Goal: Complete application form

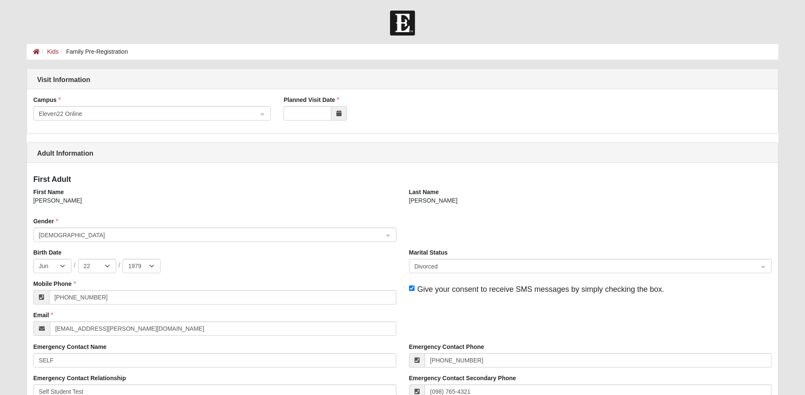
select select "6"
select select "22"
select select "1979"
select select "2"
select select "9"
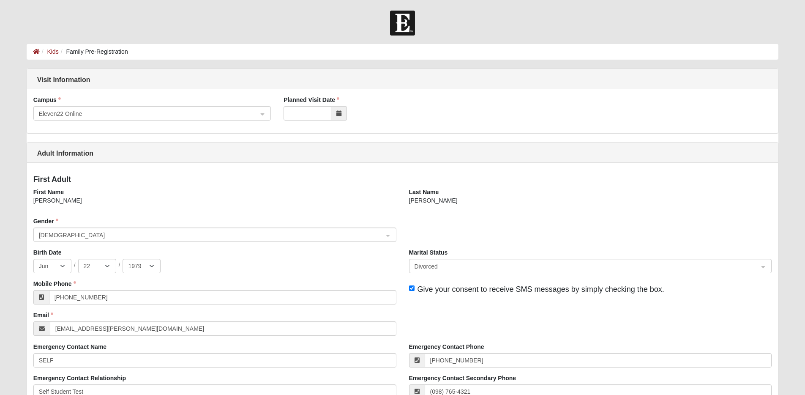
select select "2014"
select select "1"
select select "2015"
select select "10"
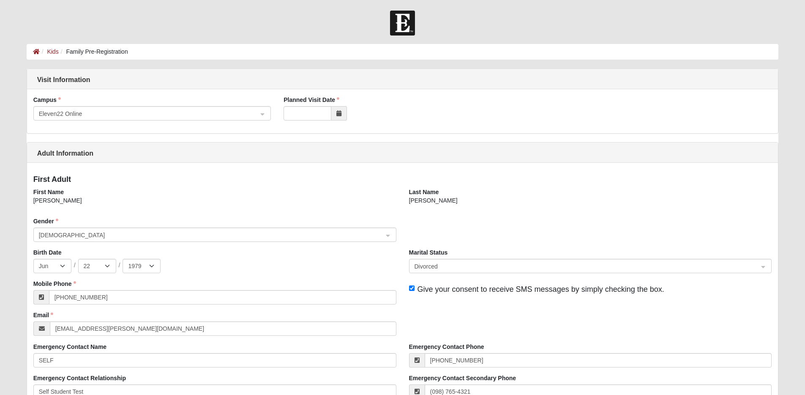
select select "9"
select select "2015"
select select "1"
select select "2018"
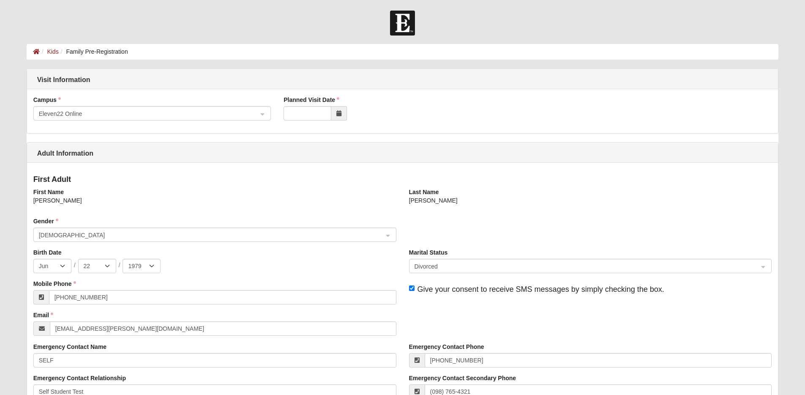
select select "1"
select select "3"
select select "2019"
select select "12"
select select "9"
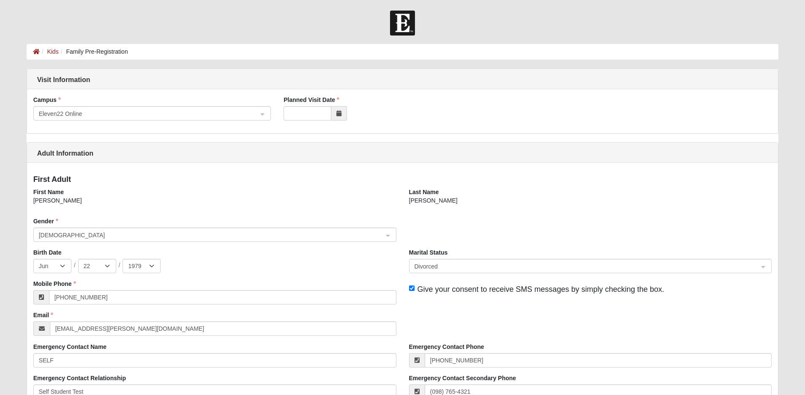
select select "2019"
select select "9"
select select "15"
select select "2020"
select select "7"
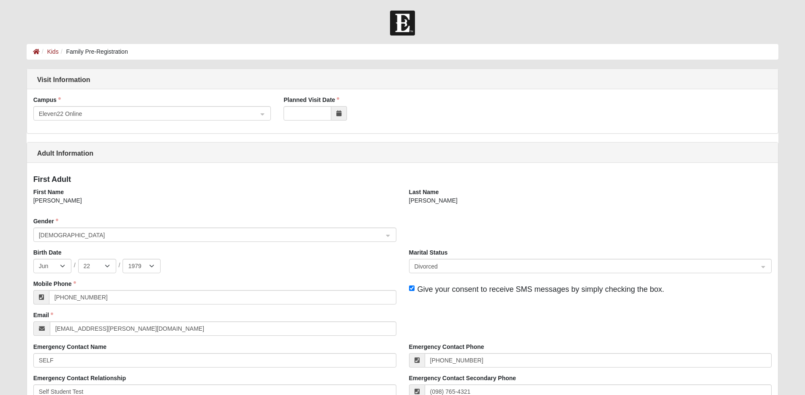
select select "10"
select select "2024"
select select "1"
select select "2024"
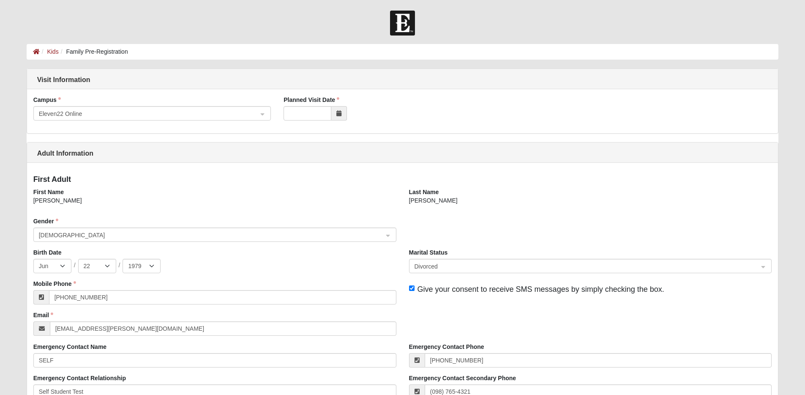
select select "1"
select select "2025"
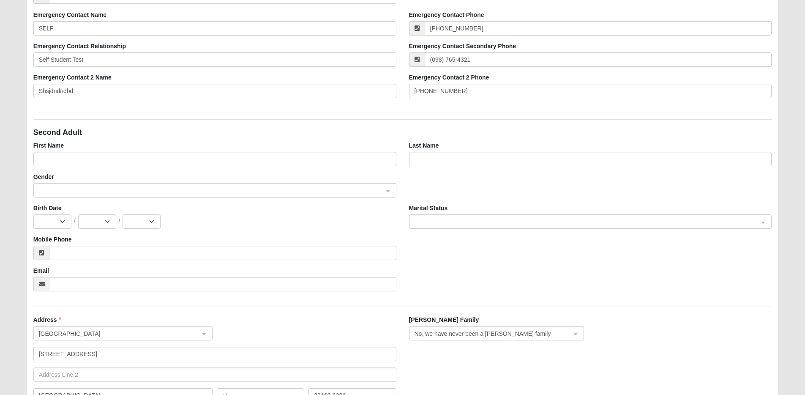
scroll to position [338, 0]
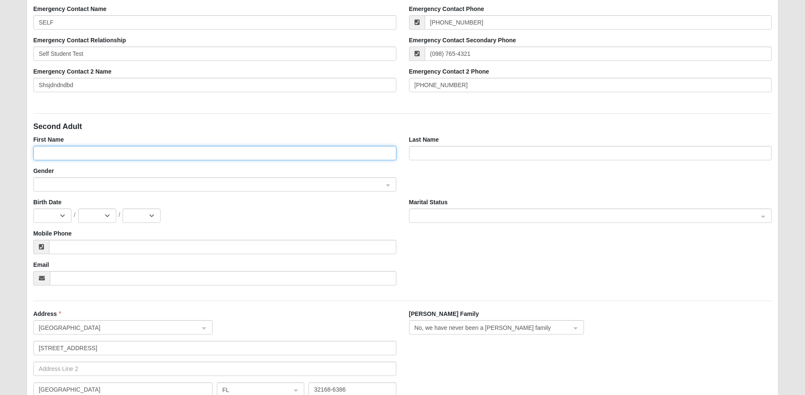
click at [340, 151] on input "First Name" at bounding box center [214, 153] width 363 height 14
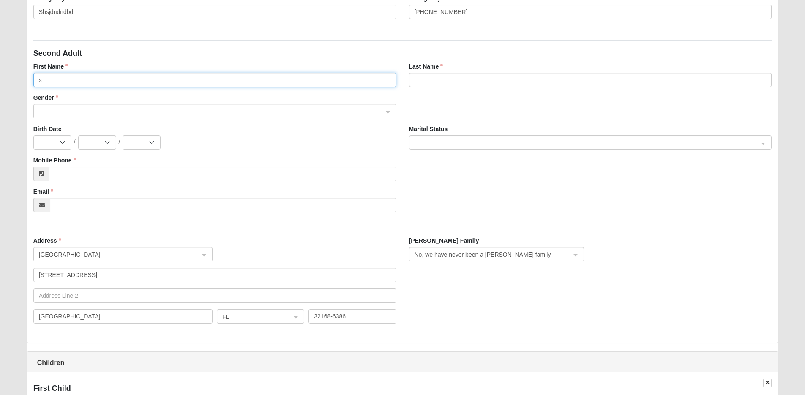
scroll to position [410, 0]
type input "s"
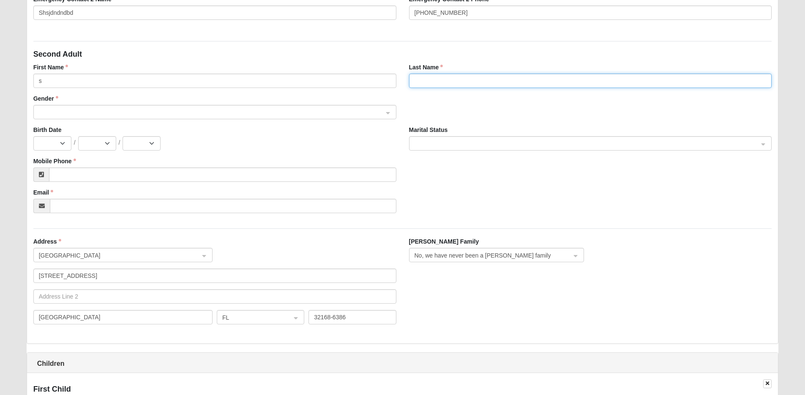
click at [460, 85] on input "Last Name" at bounding box center [590, 81] width 363 height 14
click at [208, 113] on span at bounding box center [211, 112] width 344 height 9
type input "x"
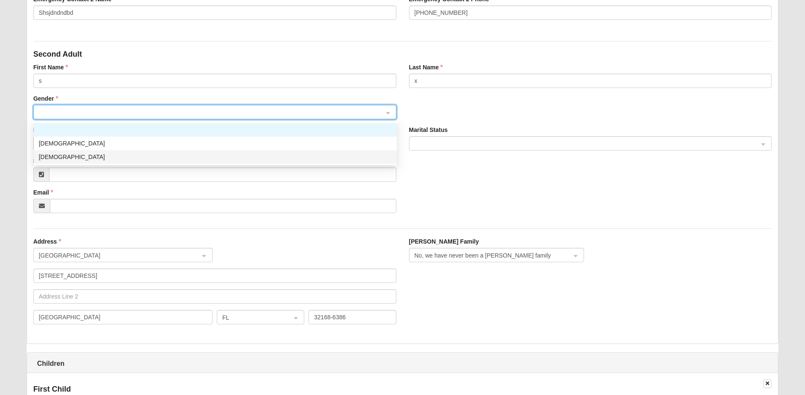
drag, startPoint x: 319, startPoint y: 153, endPoint x: 371, endPoint y: 142, distance: 53.1
click at [319, 152] on div "[DEMOGRAPHIC_DATA]" at bounding box center [215, 156] width 353 height 9
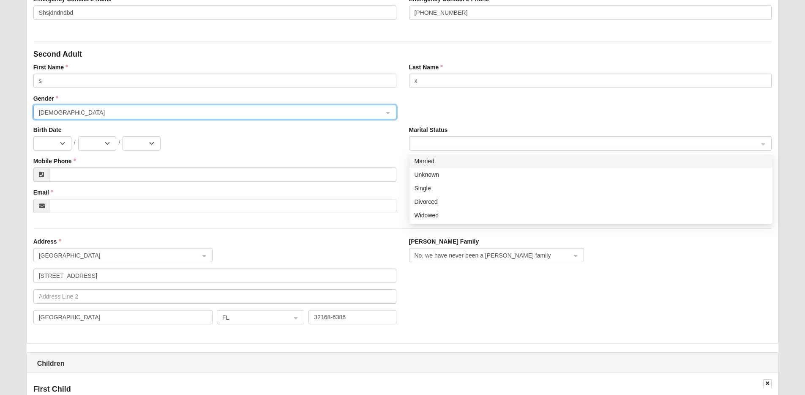
click at [460, 143] on span at bounding box center [587, 143] width 344 height 9
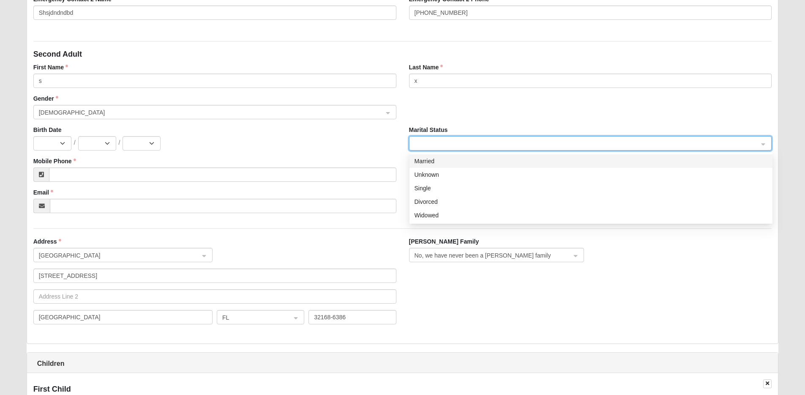
click at [445, 161] on div "Married" at bounding box center [591, 160] width 353 height 9
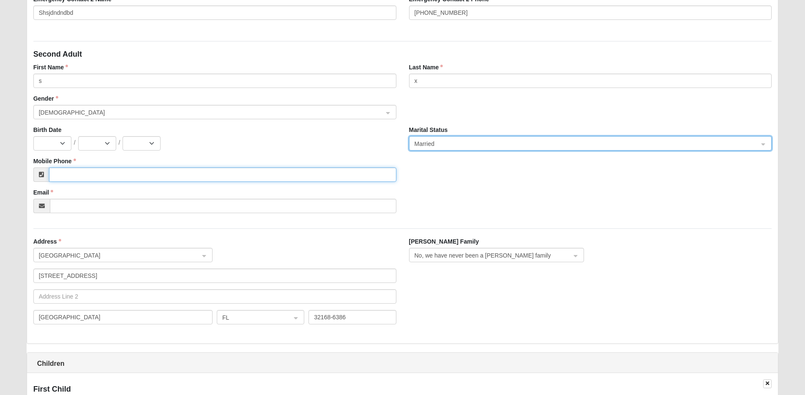
click at [107, 169] on input "Mobile Phone" at bounding box center [222, 174] width 347 height 14
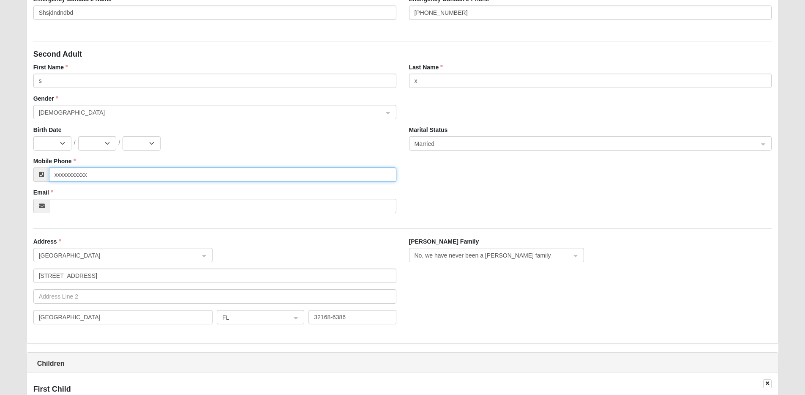
type input "xxxxxxxxxxx"
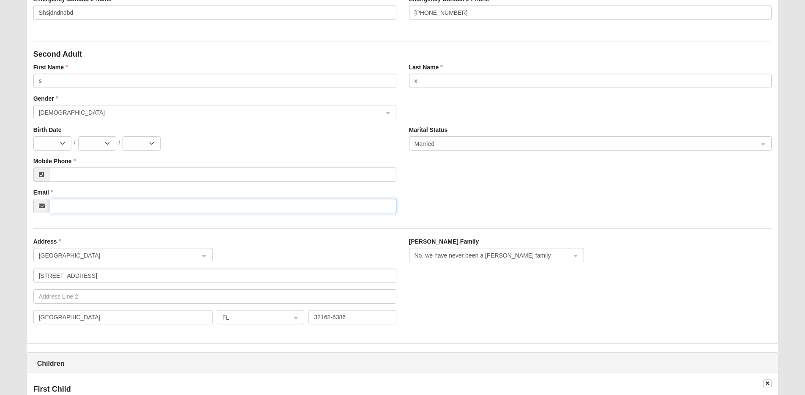
click at [73, 204] on input "Email" at bounding box center [223, 206] width 347 height 14
type input "xxxx"
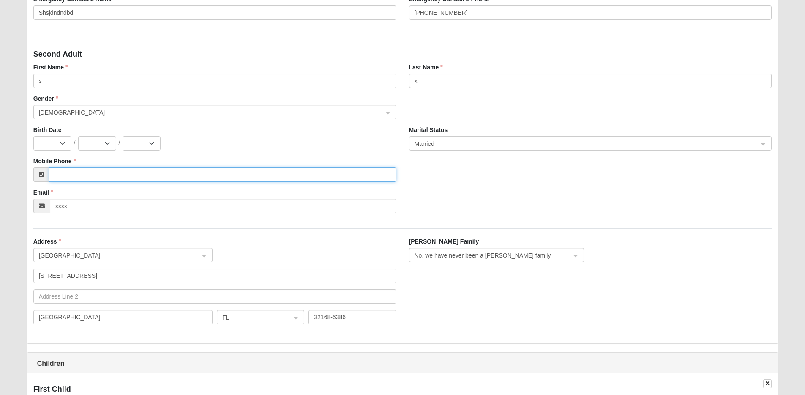
click at [99, 174] on input "Mobile Phone" at bounding box center [222, 174] width 347 height 14
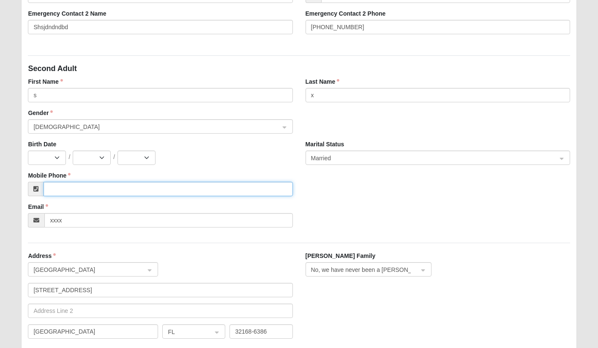
scroll to position [430, 0]
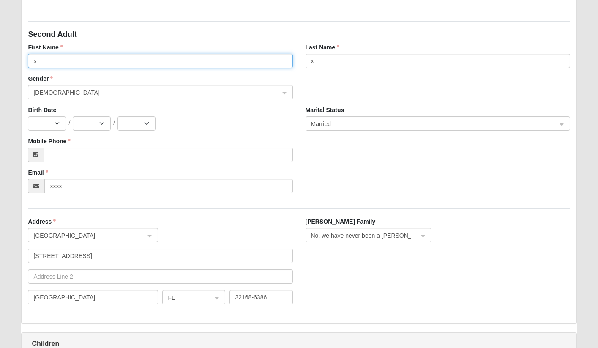
drag, startPoint x: 48, startPoint y: 60, endPoint x: 27, endPoint y: 60, distance: 21.6
click at [27, 60] on div "First Name s" at bounding box center [160, 58] width 277 height 31
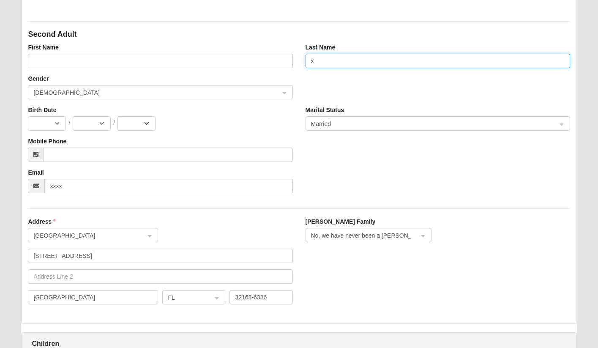
drag, startPoint x: 323, startPoint y: 59, endPoint x: 306, endPoint y: 60, distance: 16.2
click at [306, 60] on input "x" at bounding box center [438, 61] width 265 height 14
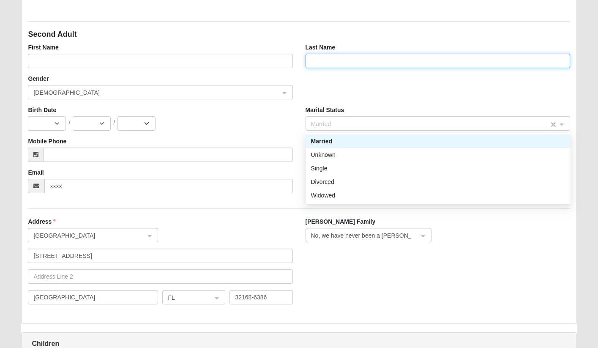
click at [320, 120] on span "Married" at bounding box center [430, 123] width 238 height 9
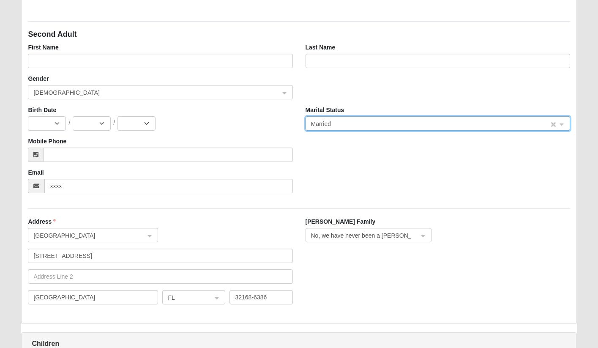
click at [405, 117] on input "search" at bounding box center [435, 123] width 249 height 13
drag, startPoint x: 72, startPoint y: 86, endPoint x: 63, endPoint y: 88, distance: 9.9
click at [62, 87] on div "[DEMOGRAPHIC_DATA]" at bounding box center [160, 92] width 264 height 14
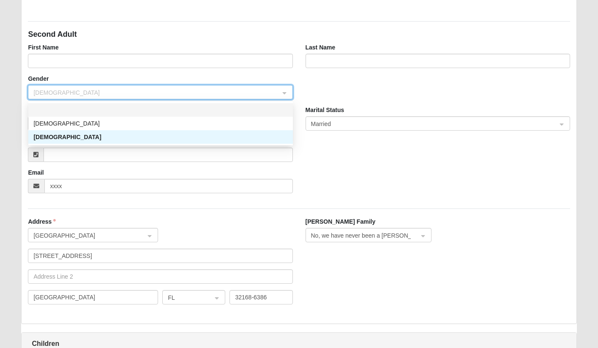
click at [66, 106] on div at bounding box center [160, 109] width 254 height 9
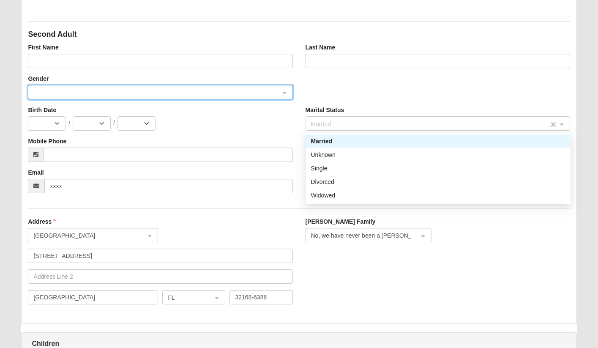
click at [351, 121] on span "Married" at bounding box center [430, 123] width 238 height 9
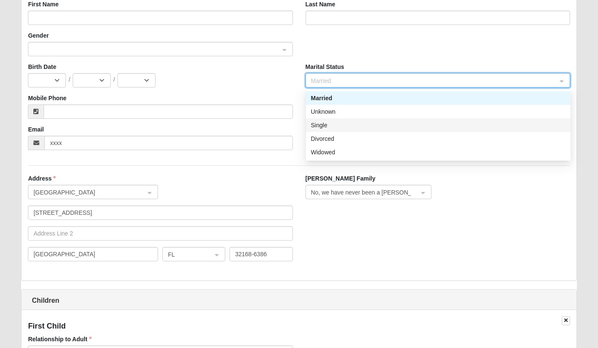
scroll to position [490, 0]
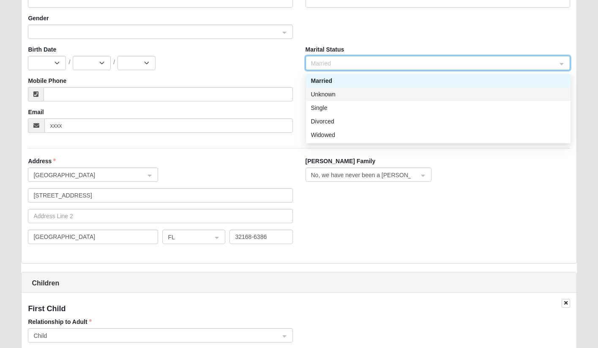
click at [339, 95] on div "Unknown" at bounding box center [438, 94] width 254 height 9
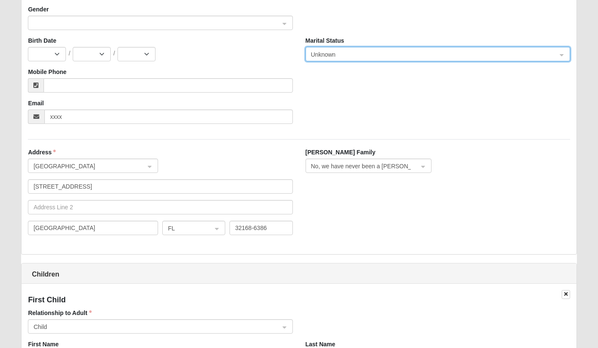
scroll to position [502, 0]
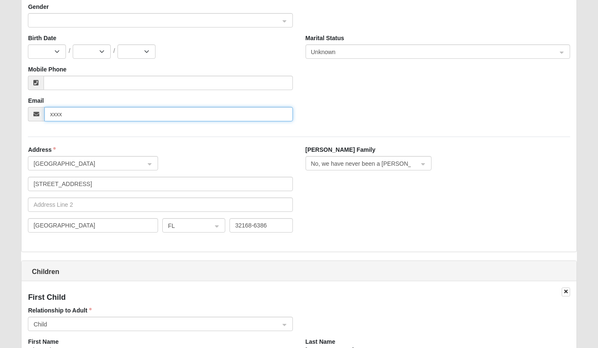
drag, startPoint x: 79, startPoint y: 116, endPoint x: 36, endPoint y: 113, distance: 42.8
click at [36, 113] on div "xxxx" at bounding box center [160, 114] width 265 height 14
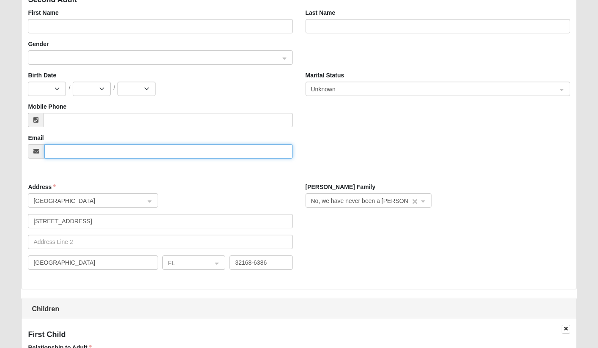
scroll to position [464, 0]
